Goal: Transaction & Acquisition: Subscribe to service/newsletter

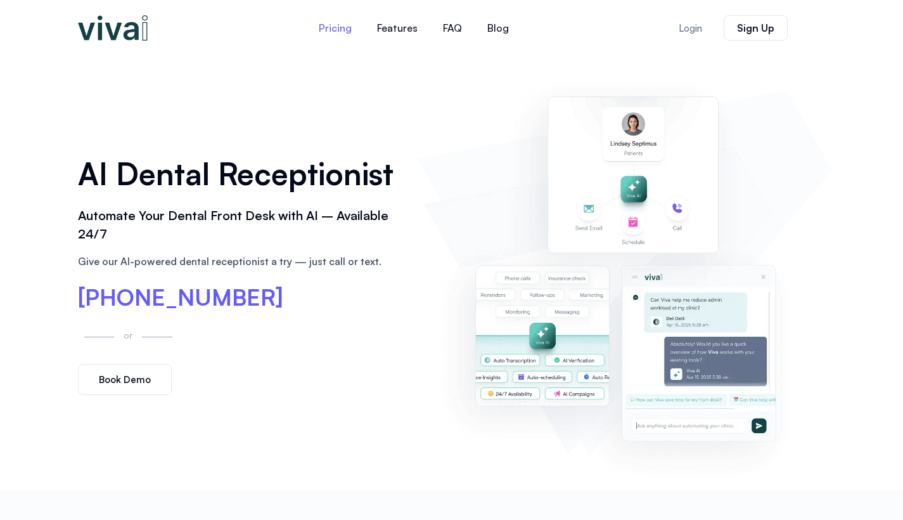
click at [332, 32] on link "Pricing" at bounding box center [335, 28] width 58 height 30
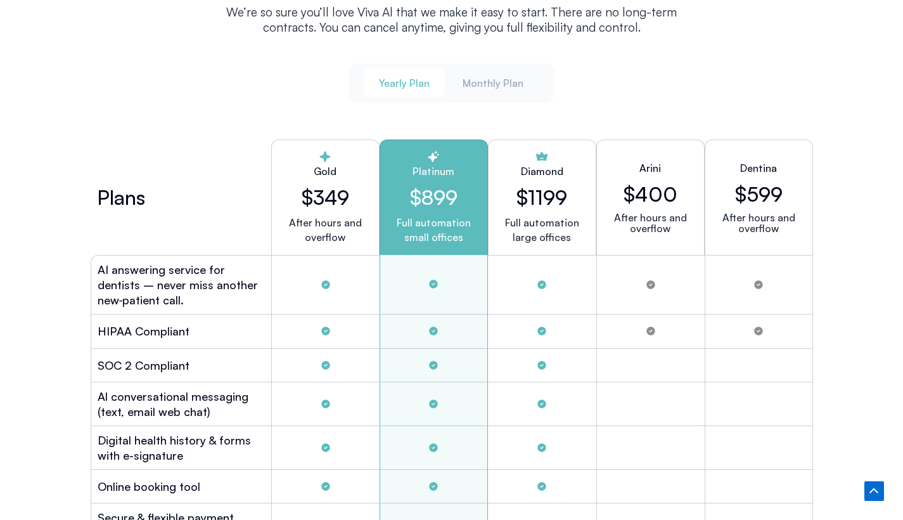
scroll to position [3390, 0]
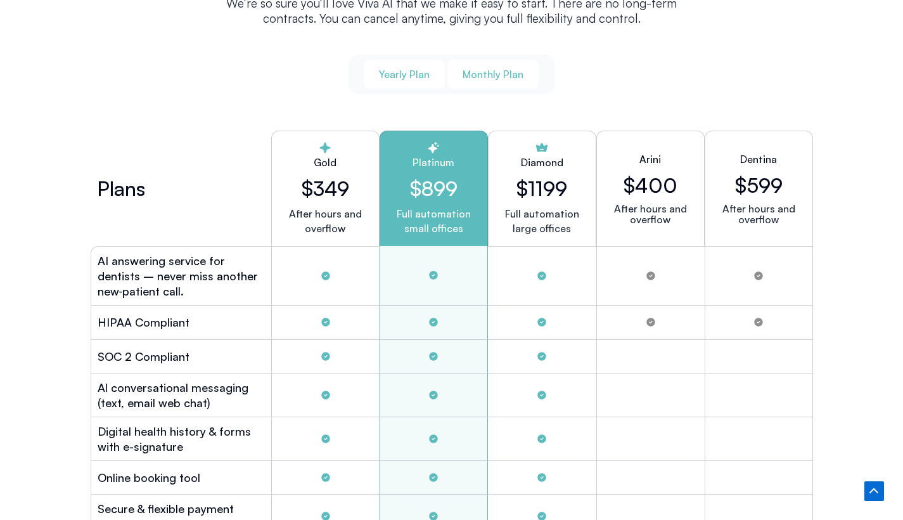
click at [495, 67] on span "Monthly Plan" at bounding box center [493, 74] width 61 height 14
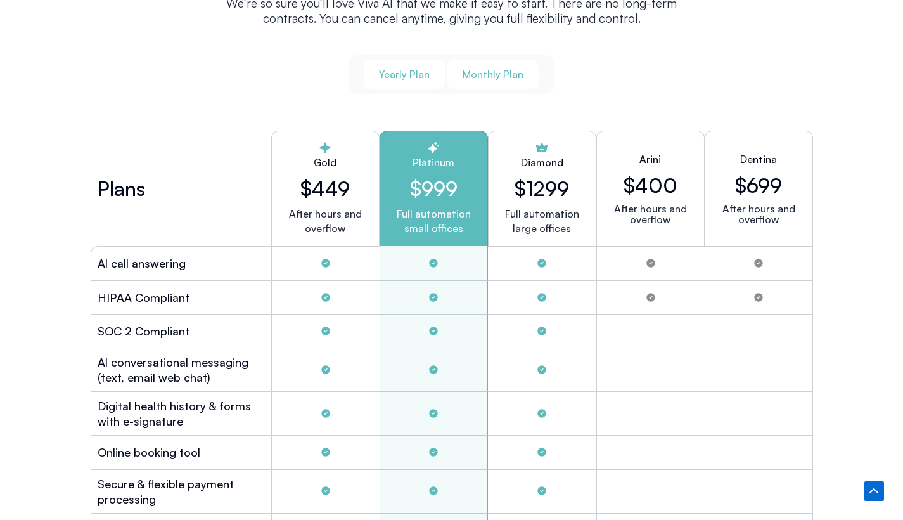
click at [407, 78] on button "Yearly Plan" at bounding box center [404, 74] width 81 height 29
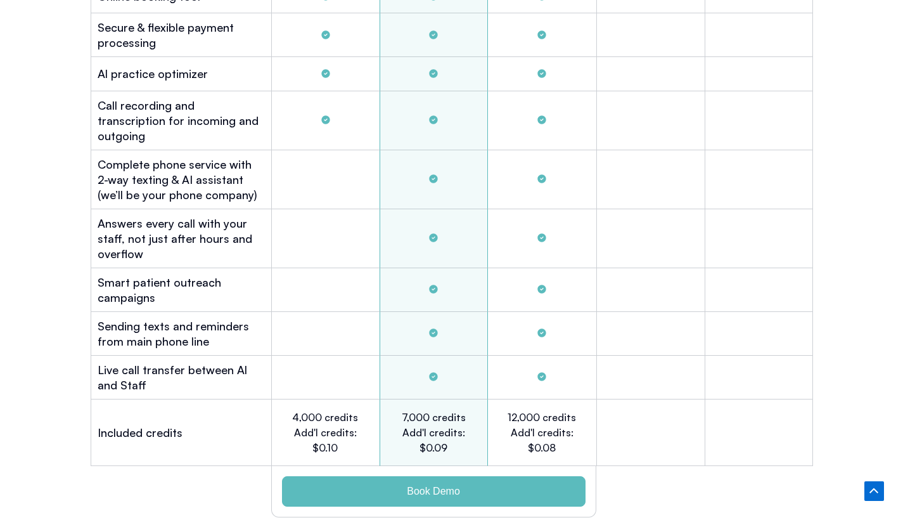
scroll to position [3869, 0]
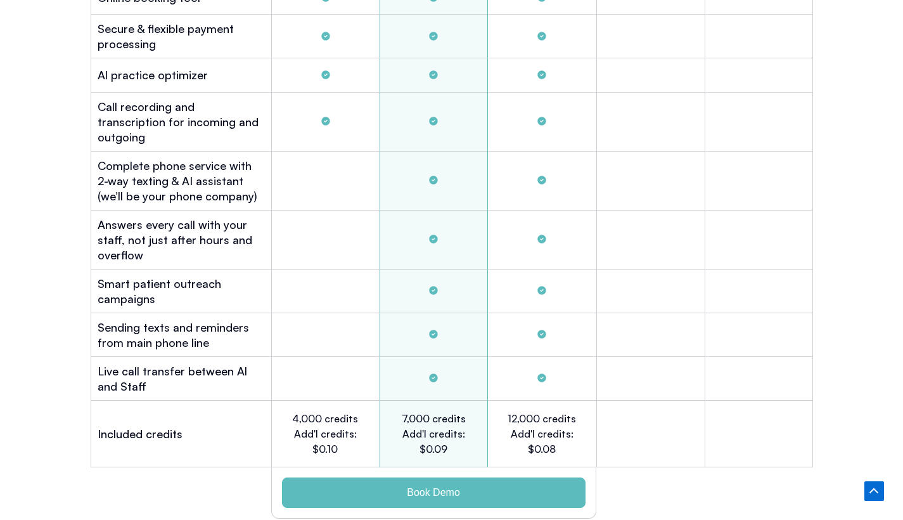
click at [163, 364] on h2 "Live call transfer between Al and Staff" at bounding box center [181, 378] width 167 height 30
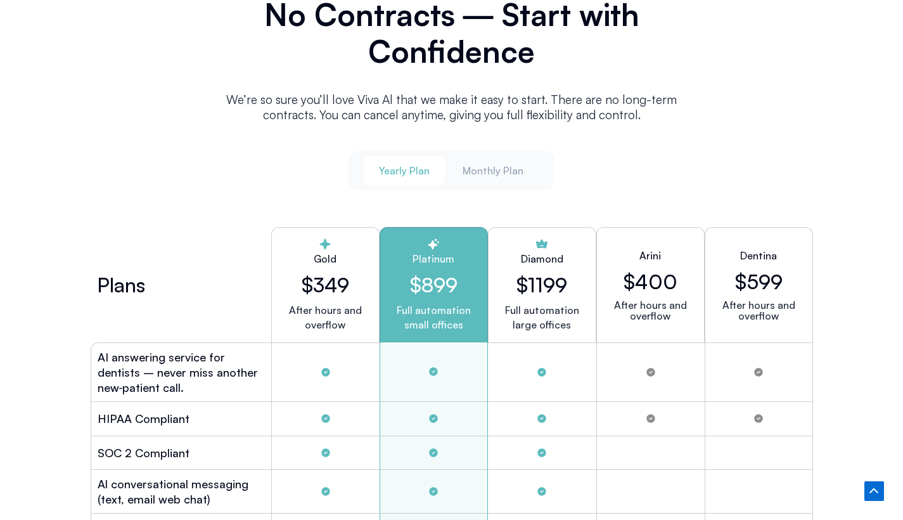
scroll to position [3306, 0]
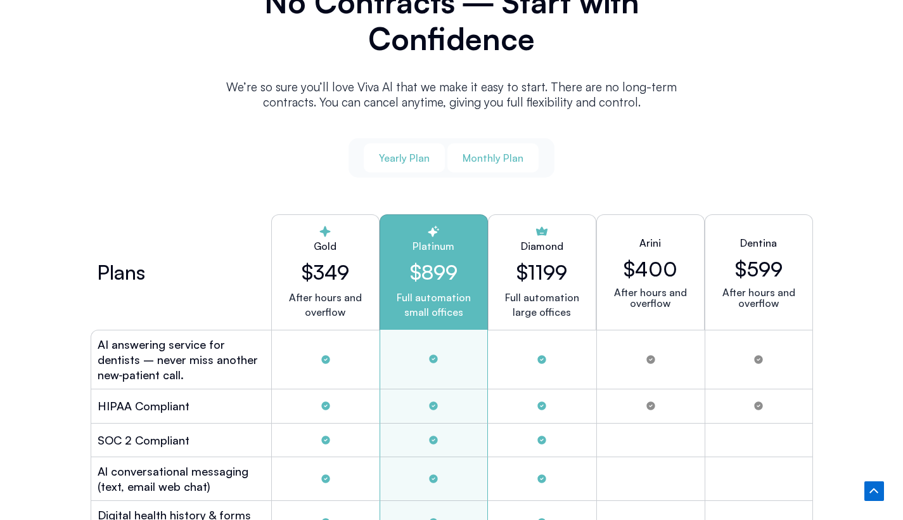
click at [501, 151] on span "Monthly Plan" at bounding box center [493, 158] width 61 height 14
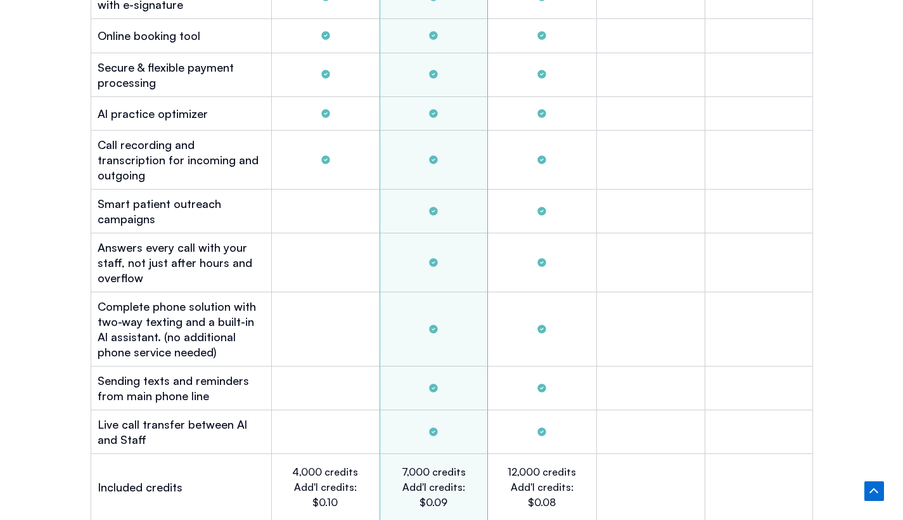
scroll to position [3983, 0]
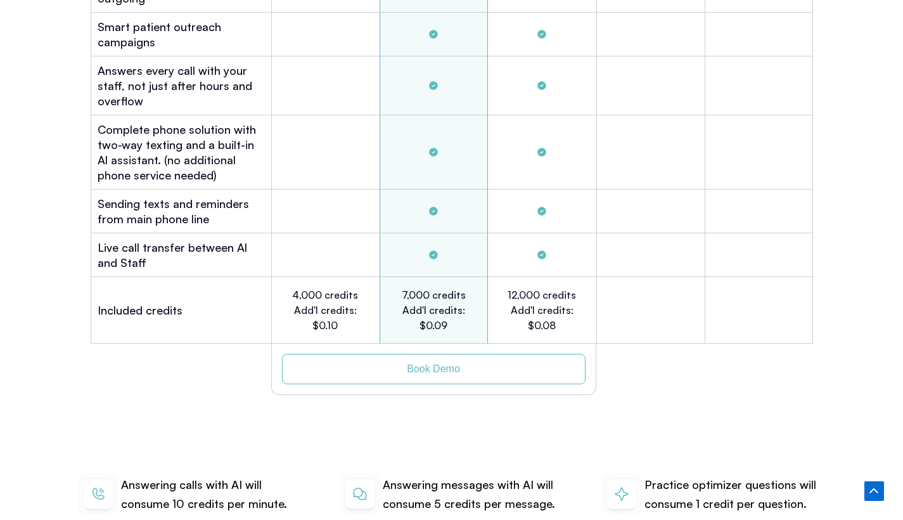
click at [420, 354] on link "Book Demo" at bounding box center [433, 369] width 303 height 30
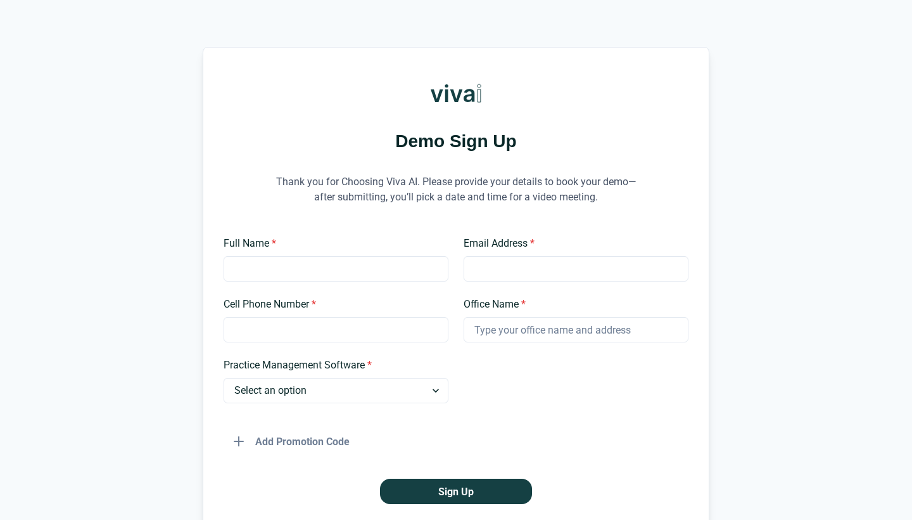
scroll to position [26, 0]
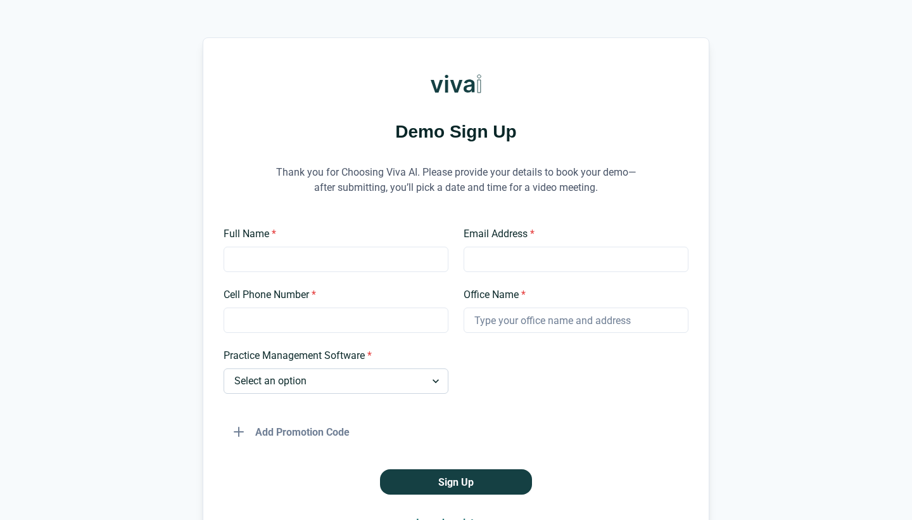
select select "Other"
click at [487, 371] on input "Please Specify *" at bounding box center [576, 380] width 225 height 25
